Goal: Task Accomplishment & Management: Complete application form

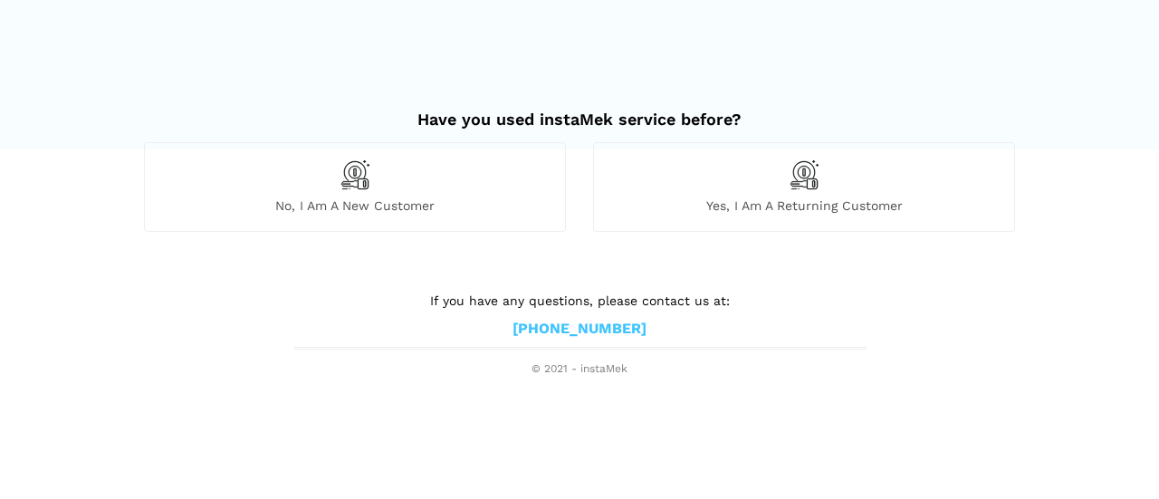
click at [424, 195] on div "No, I am a new customer" at bounding box center [355, 186] width 422 height 89
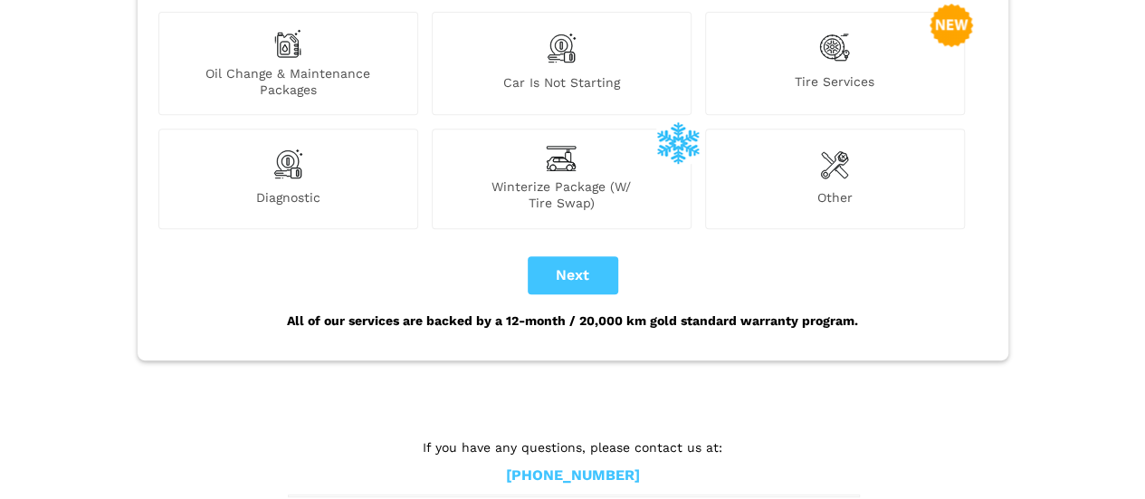
scroll to position [357, 0]
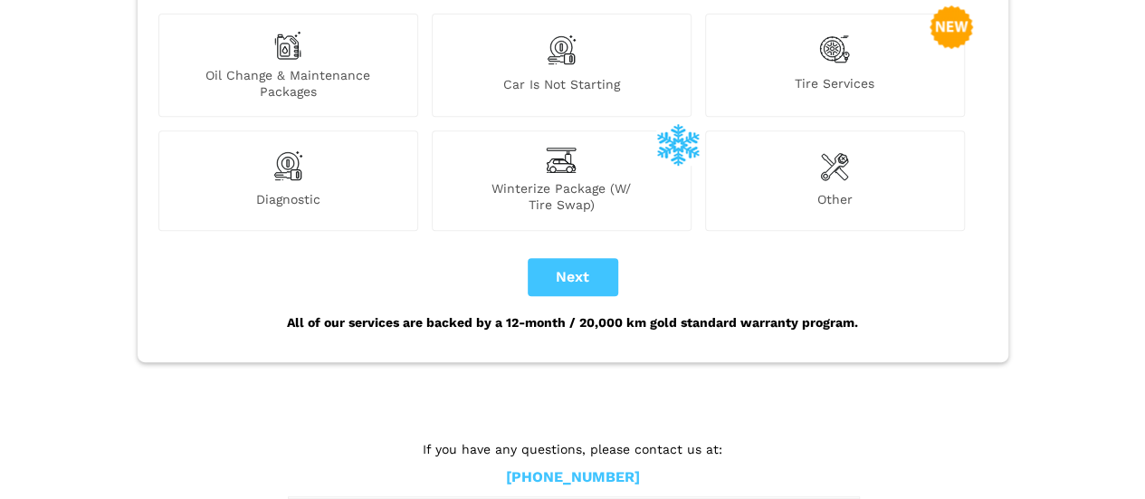
click at [829, 148] on img at bounding box center [834, 166] width 29 height 36
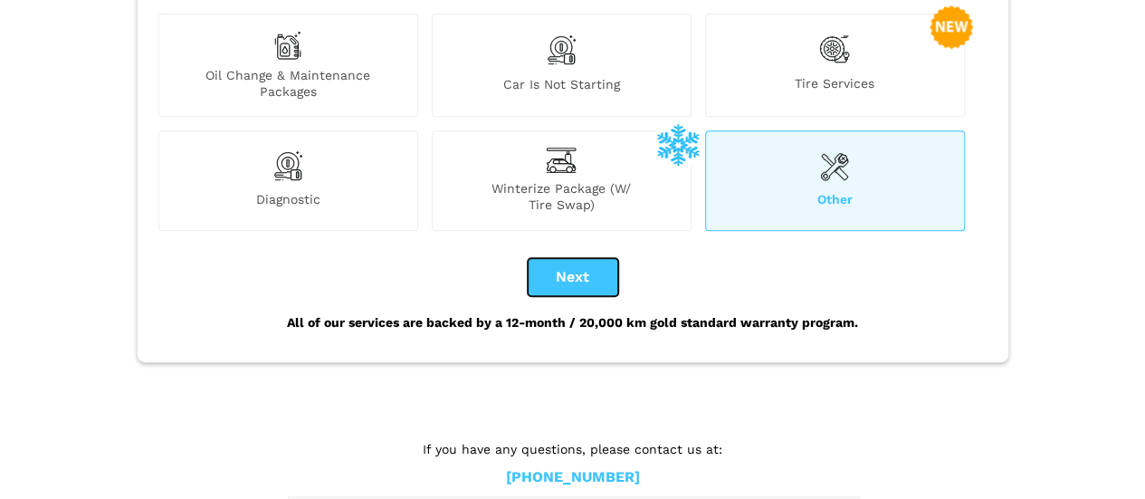
click at [572, 258] on button "Next" at bounding box center [573, 277] width 91 height 38
checkbox input "true"
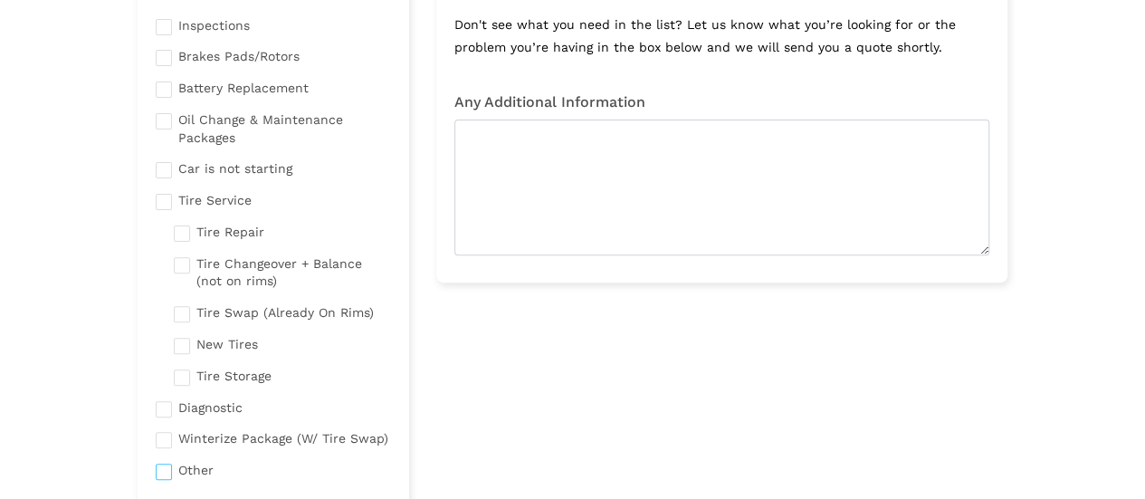
scroll to position [67, 0]
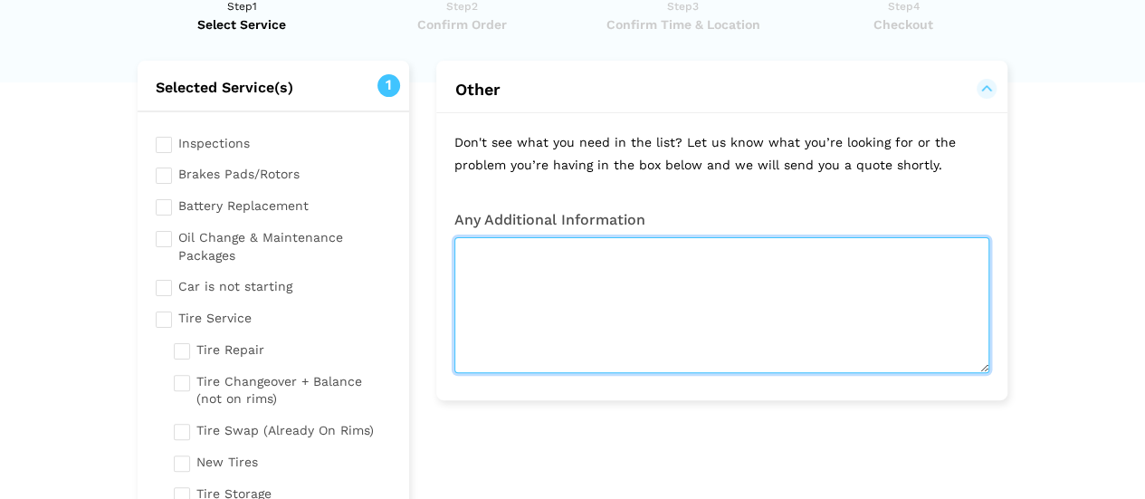
click at [525, 273] on textarea at bounding box center [721, 305] width 535 height 136
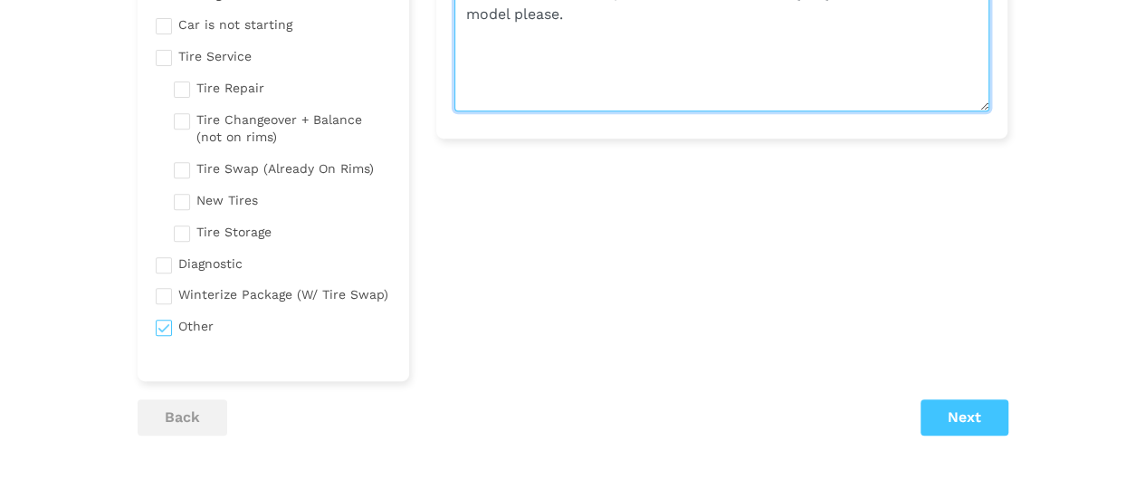
scroll to position [330, 0]
type textarea "Hi . I would like to replace the alternator on my Toyota Corolla S 2014 model p…"
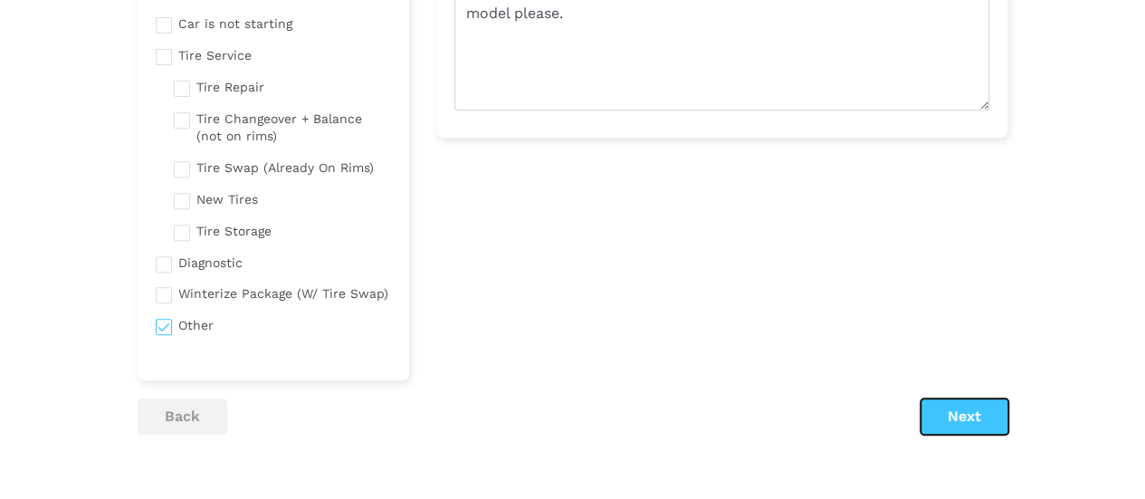
click at [940, 416] on button "Next" at bounding box center [965, 416] width 88 height 36
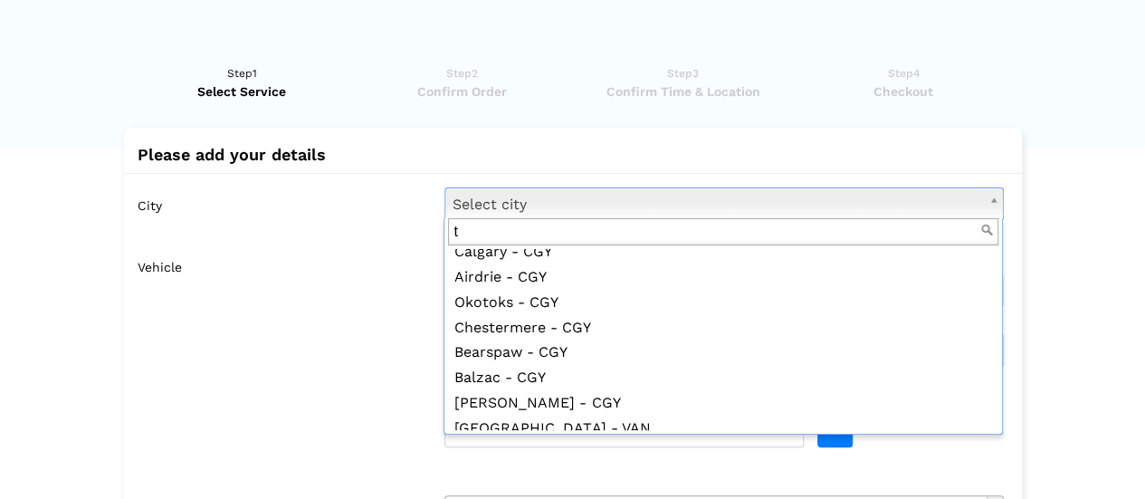
scroll to position [0, 0]
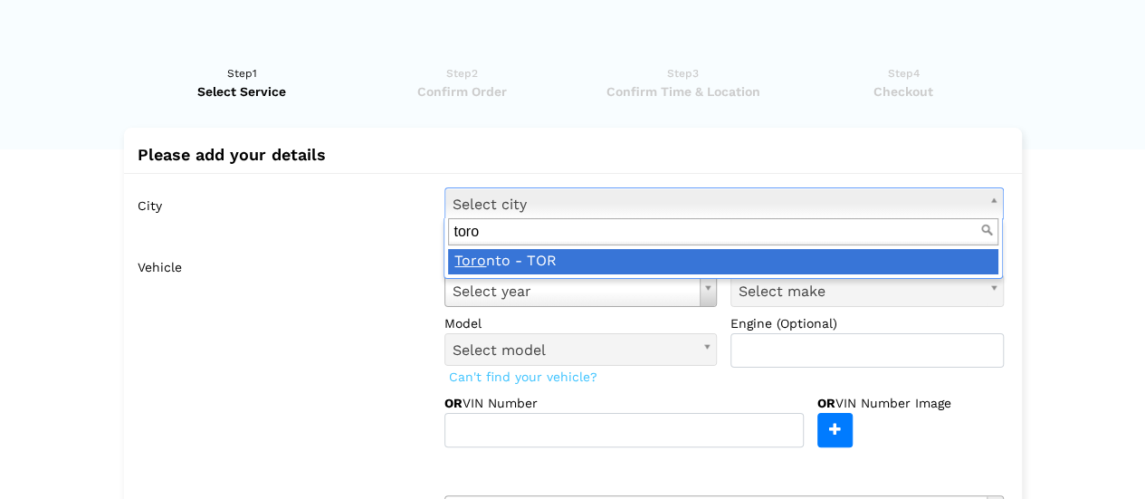
type input "toro"
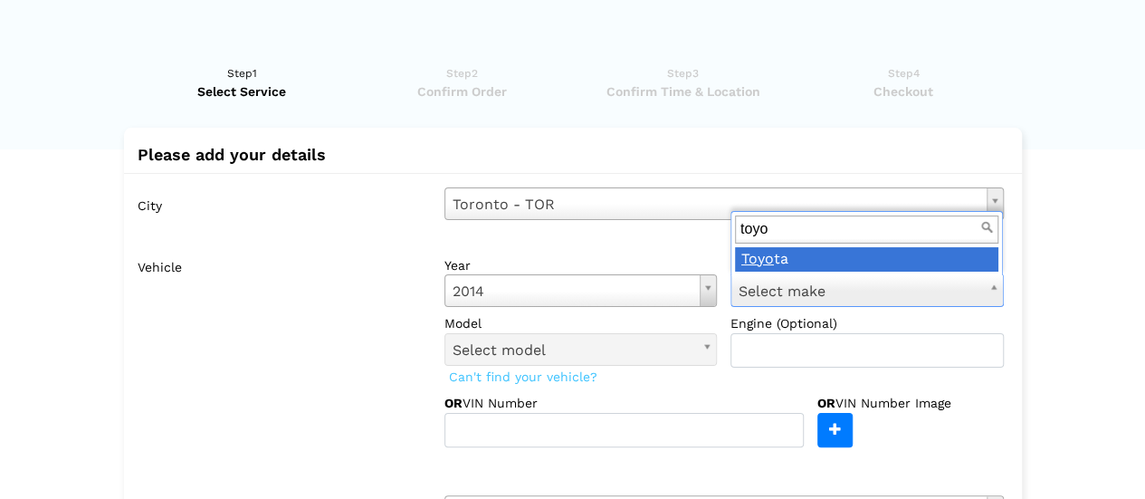
type input "toyo"
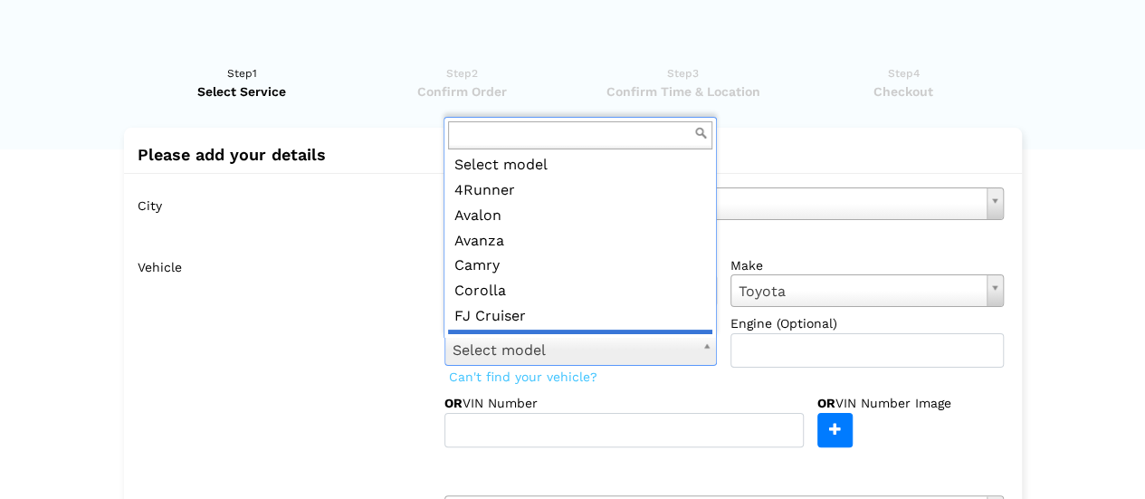
scroll to position [20, 0]
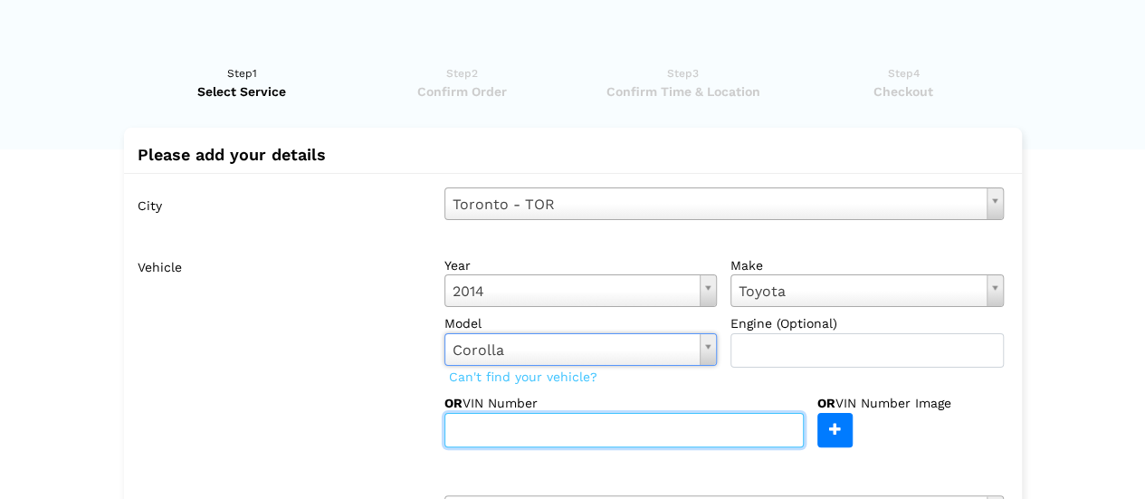
click at [647, 429] on input "text" at bounding box center [624, 430] width 359 height 34
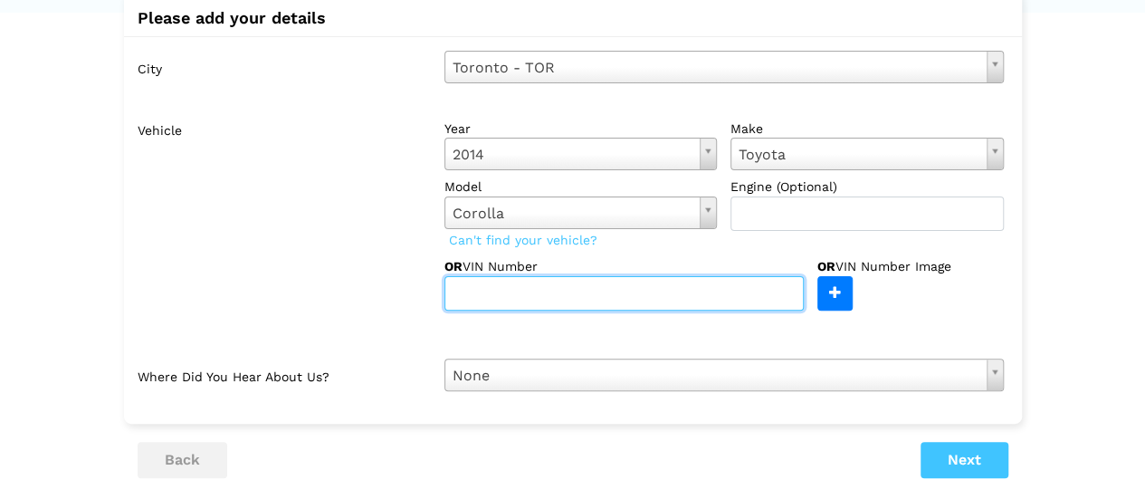
scroll to position [183, 0]
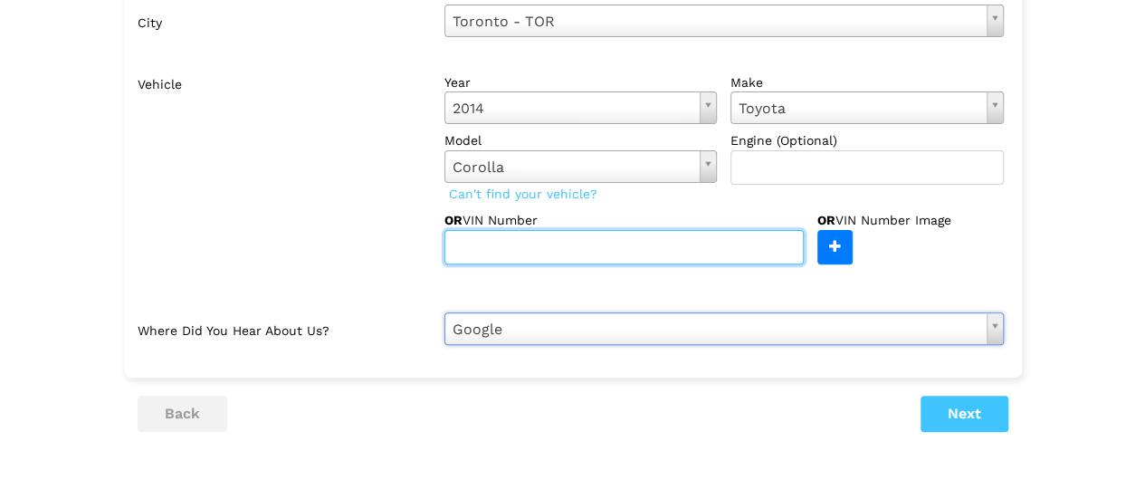
click at [480, 242] on input "text" at bounding box center [624, 247] width 359 height 34
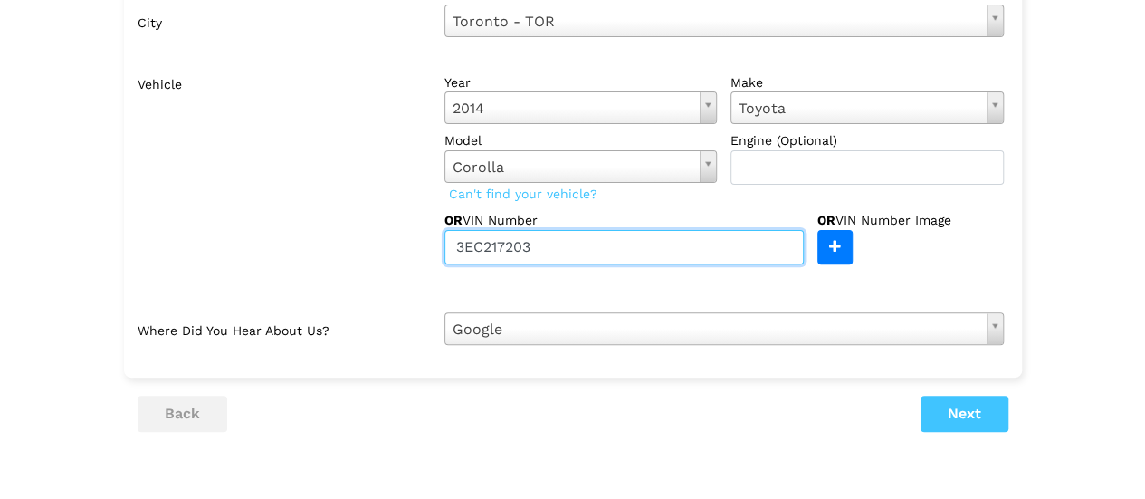
type input "3EC217203"
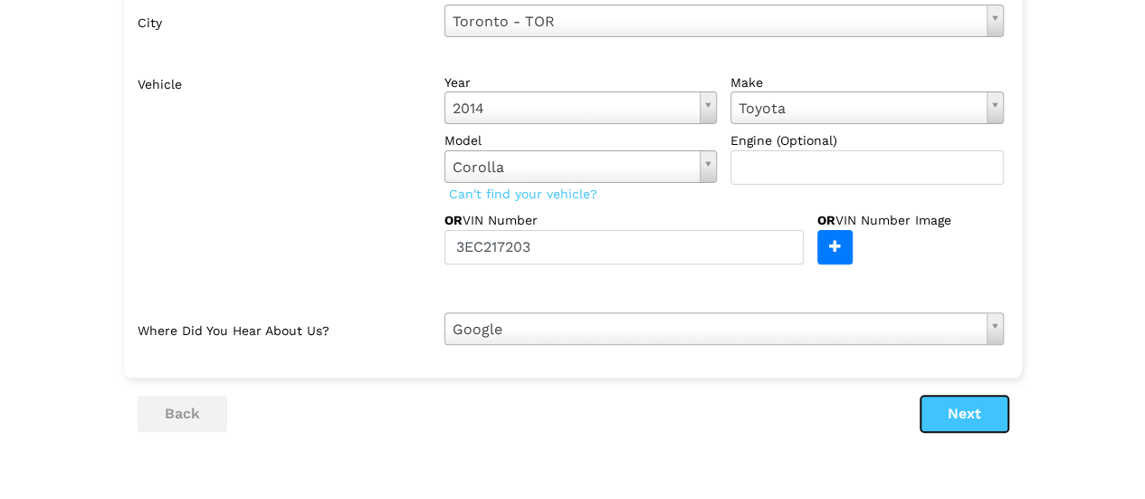
click at [975, 409] on button "Next" at bounding box center [965, 414] width 88 height 36
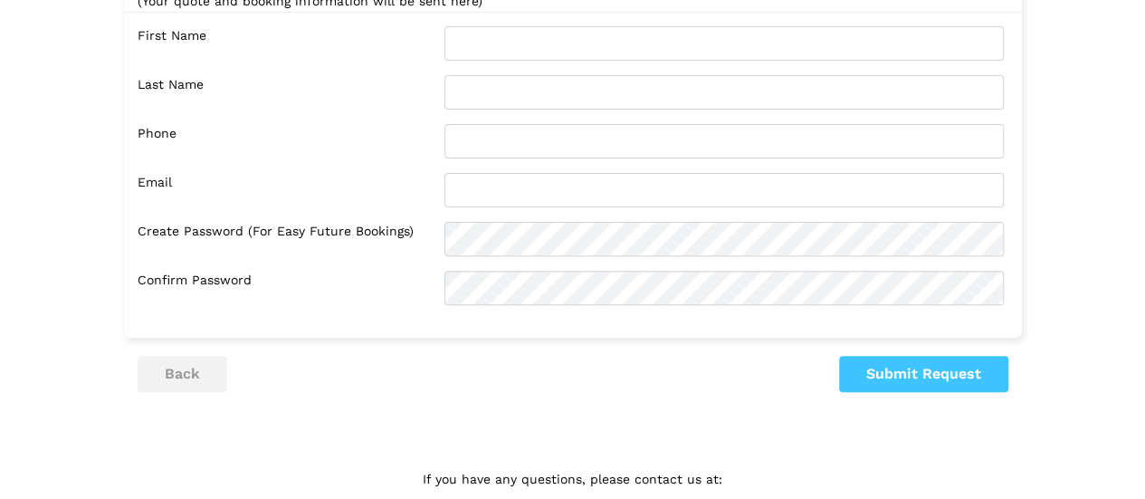
scroll to position [0, 0]
